Goal: Task Accomplishment & Management: Complete application form

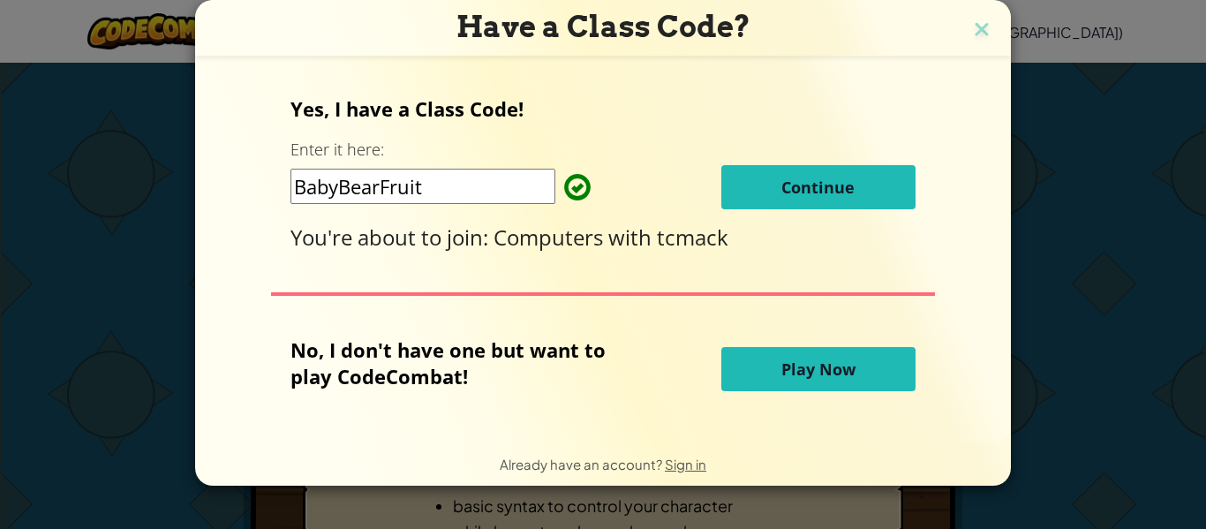
click at [757, 174] on button "Continue" at bounding box center [818, 187] width 194 height 44
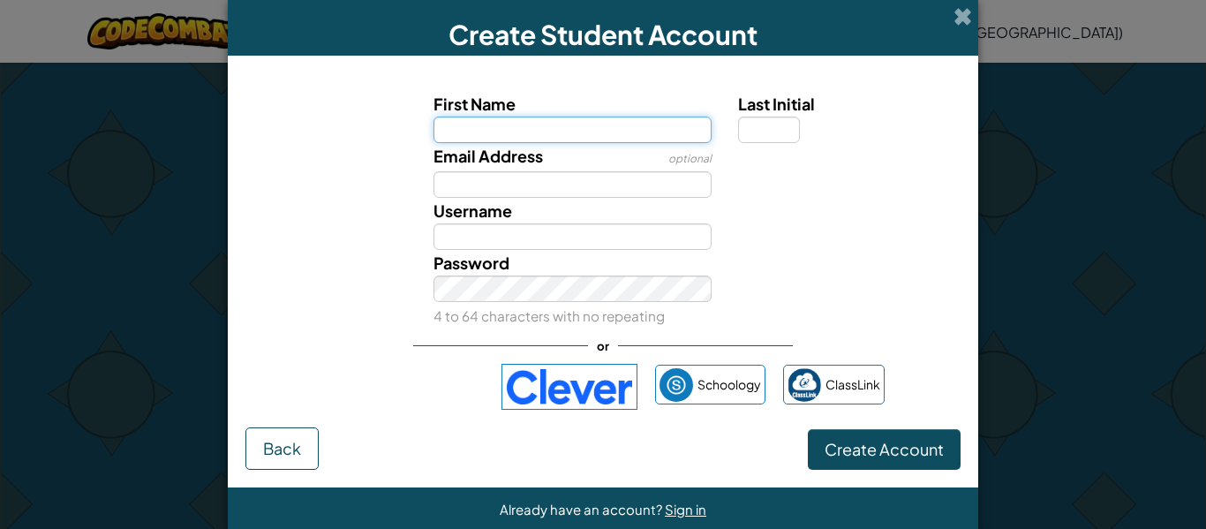
click at [478, 130] on input "First Name" at bounding box center [572, 130] width 279 height 26
type input "r"
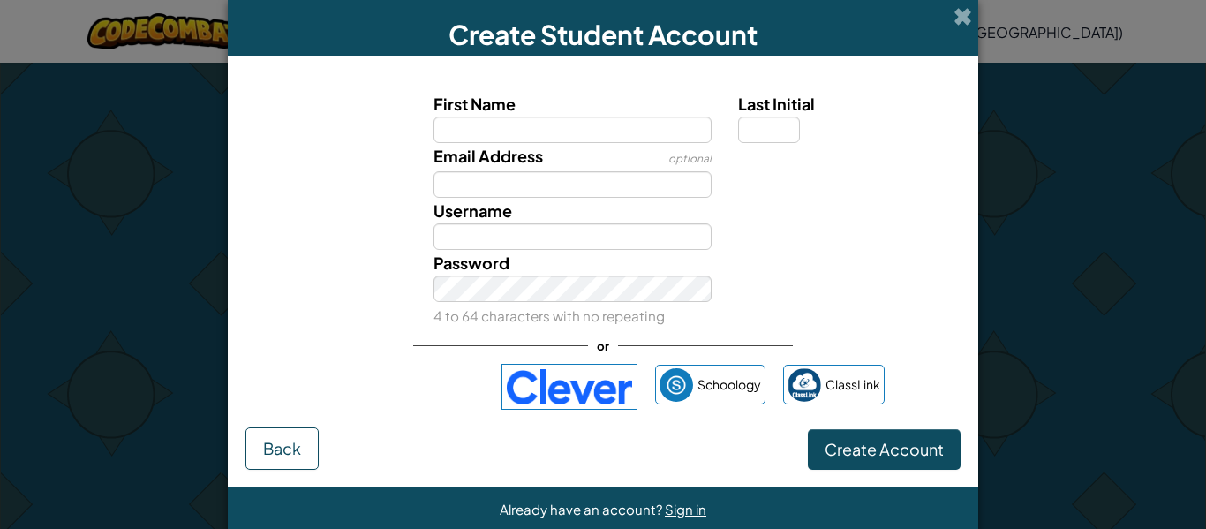
click at [950, 7] on div "Create Student Account" at bounding box center [603, 28] width 750 height 56
click at [960, 15] on span at bounding box center [962, 16] width 19 height 19
